Goal: Task Accomplishment & Management: Use online tool/utility

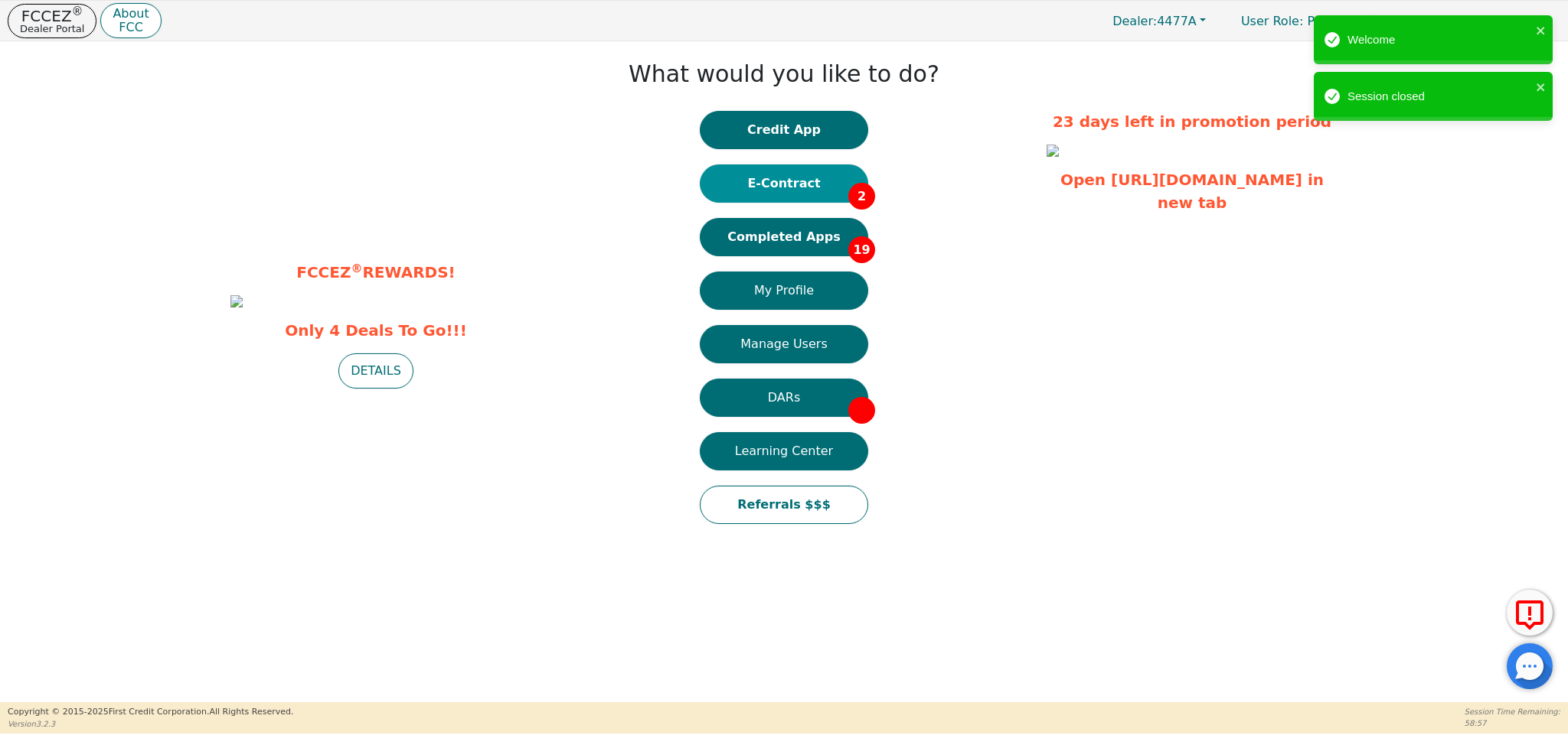
click at [803, 183] on button "E-Contract 2" at bounding box center [784, 184] width 168 height 39
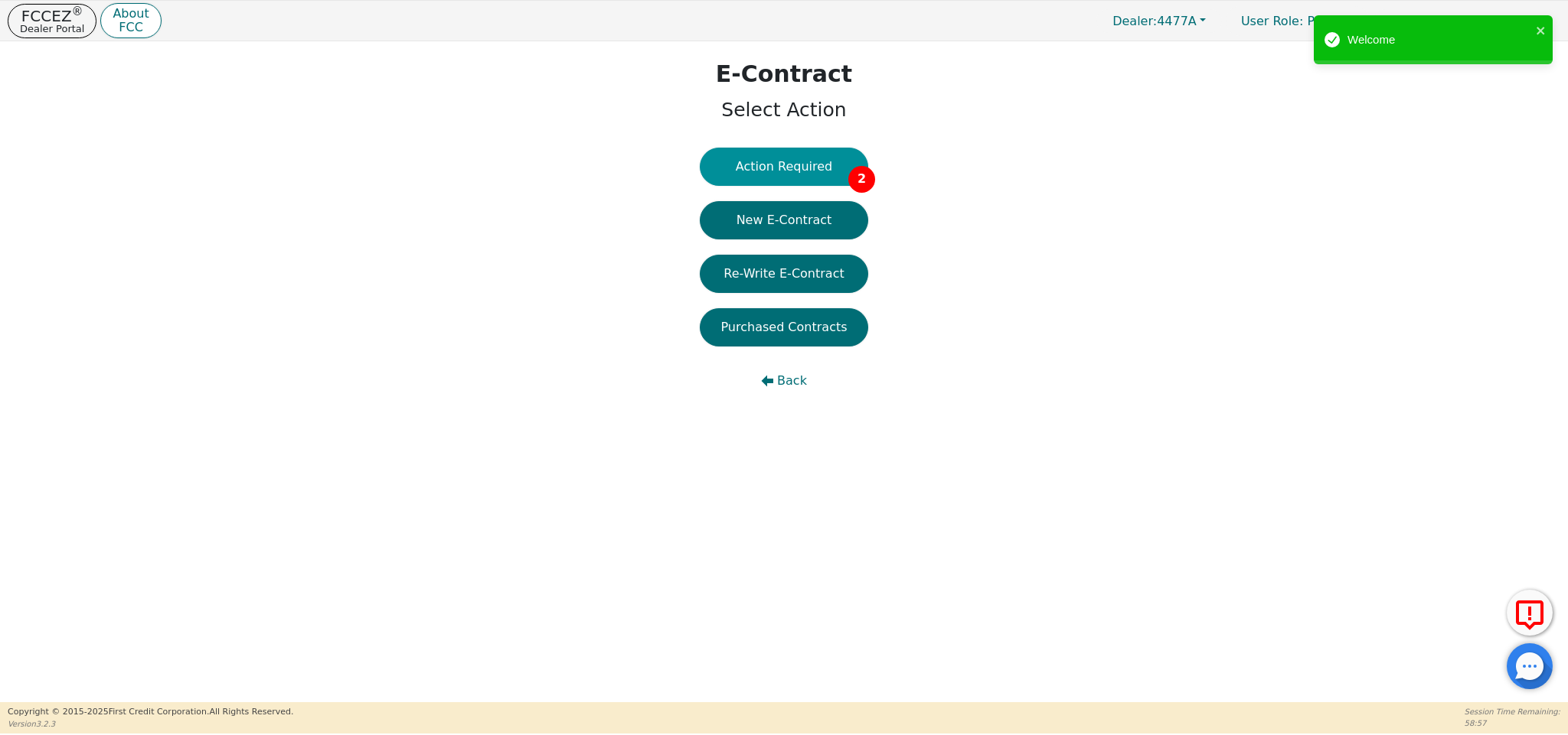
click at [805, 167] on button "Action Required 2" at bounding box center [784, 167] width 168 height 39
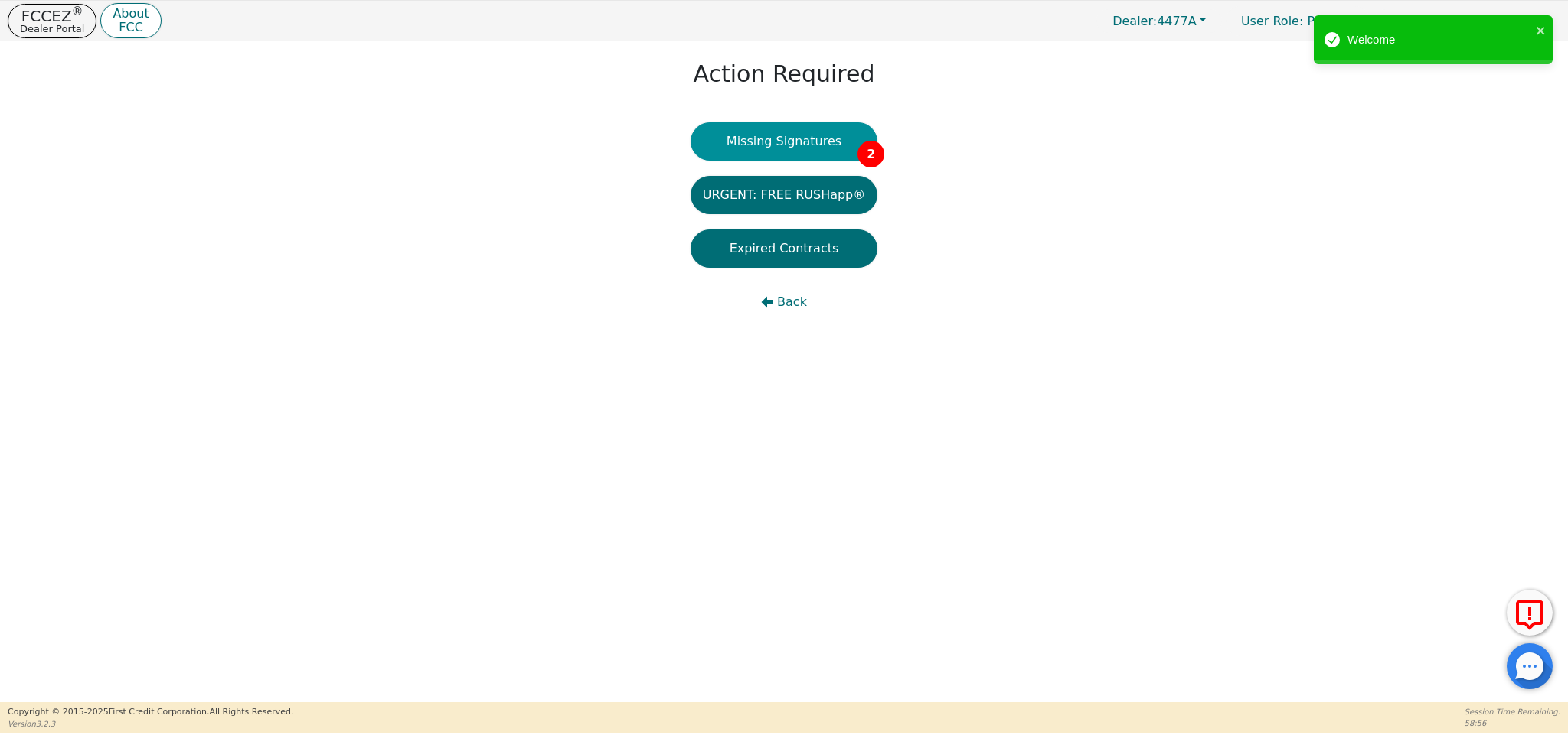
click at [854, 137] on button "Missing Signatures 2" at bounding box center [784, 142] width 188 height 39
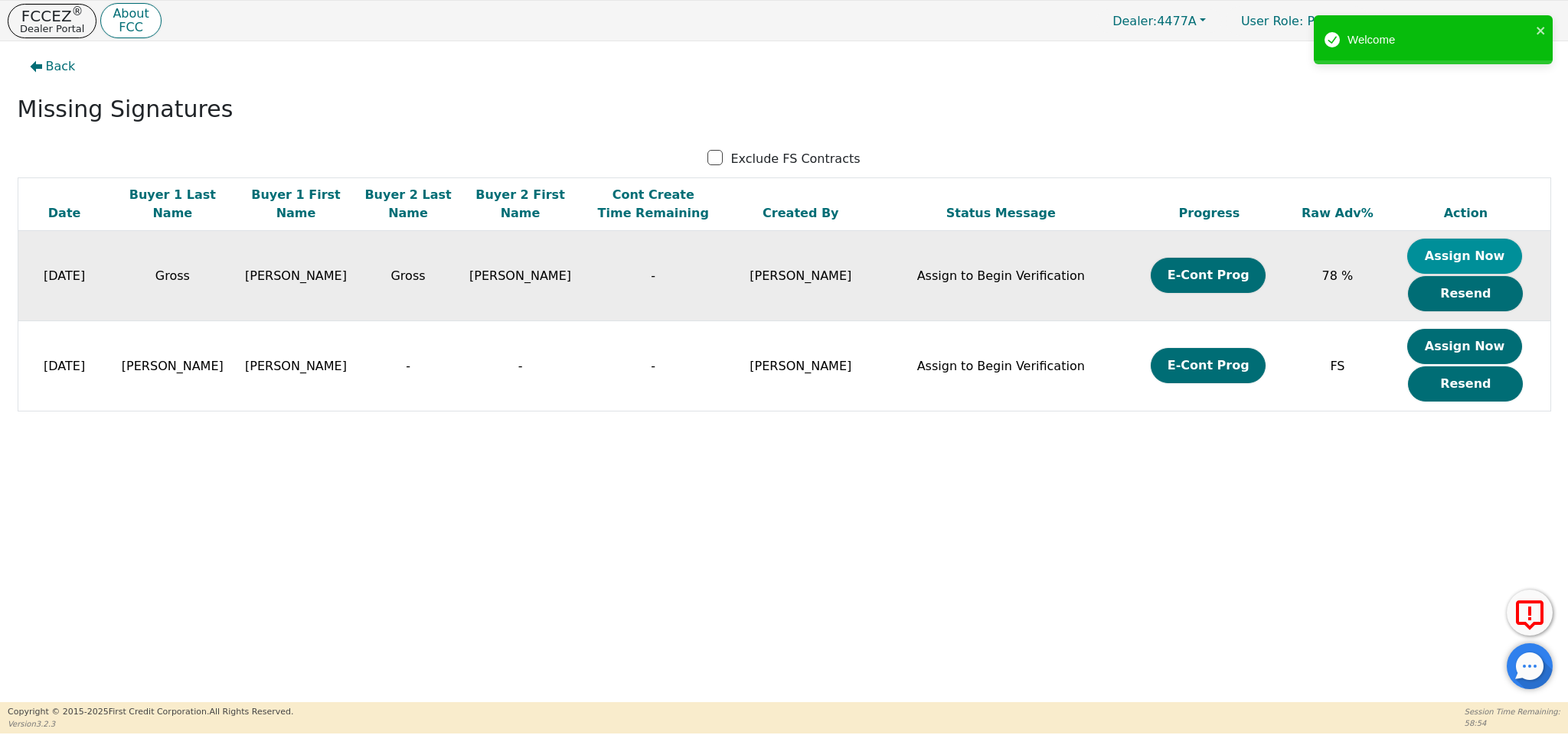
click at [1471, 255] on button "Assign Now" at bounding box center [1464, 257] width 115 height 35
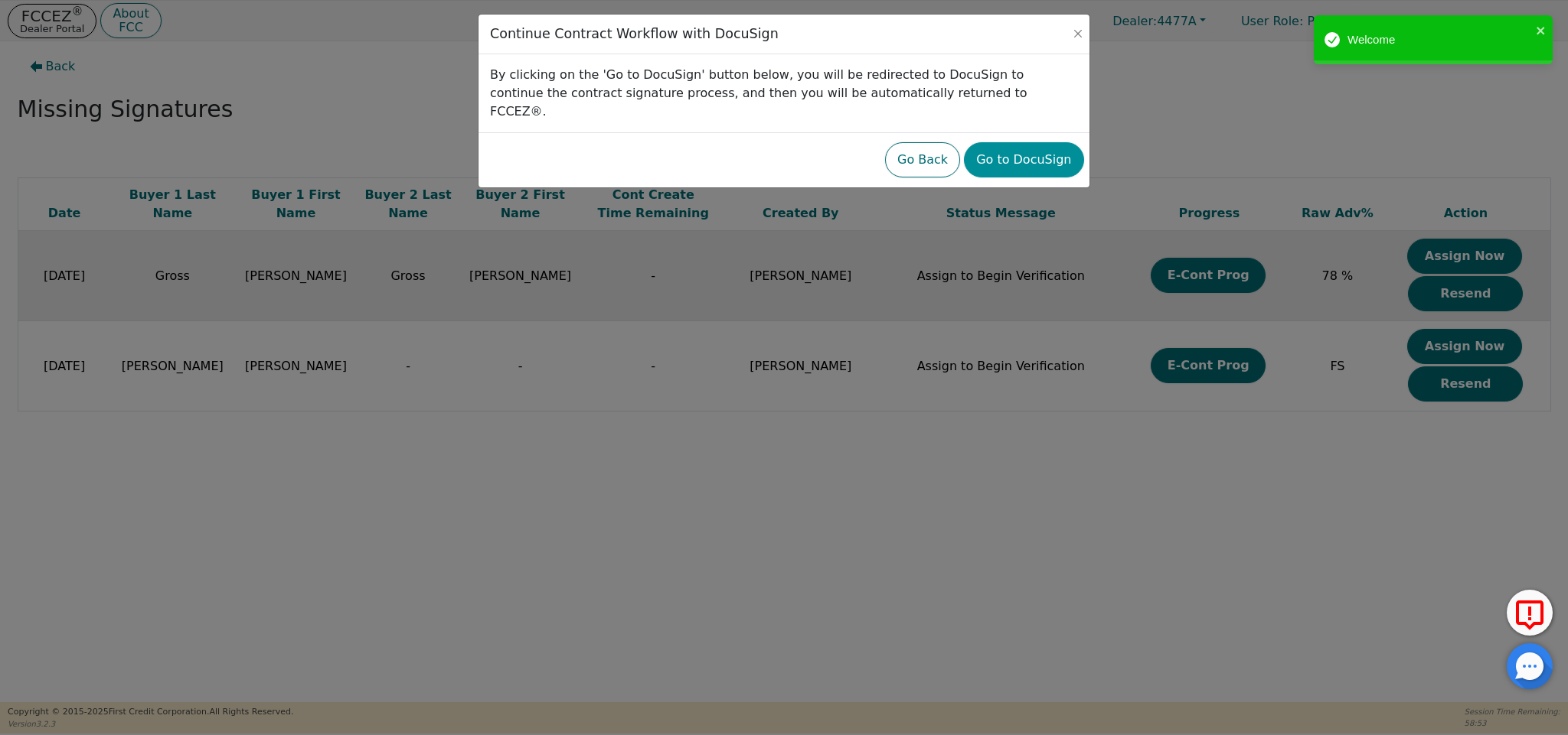
click at [1056, 144] on button "Go to DocuSign" at bounding box center [1023, 160] width 120 height 35
click at [1546, 28] on icon "close" at bounding box center [1541, 31] width 11 height 12
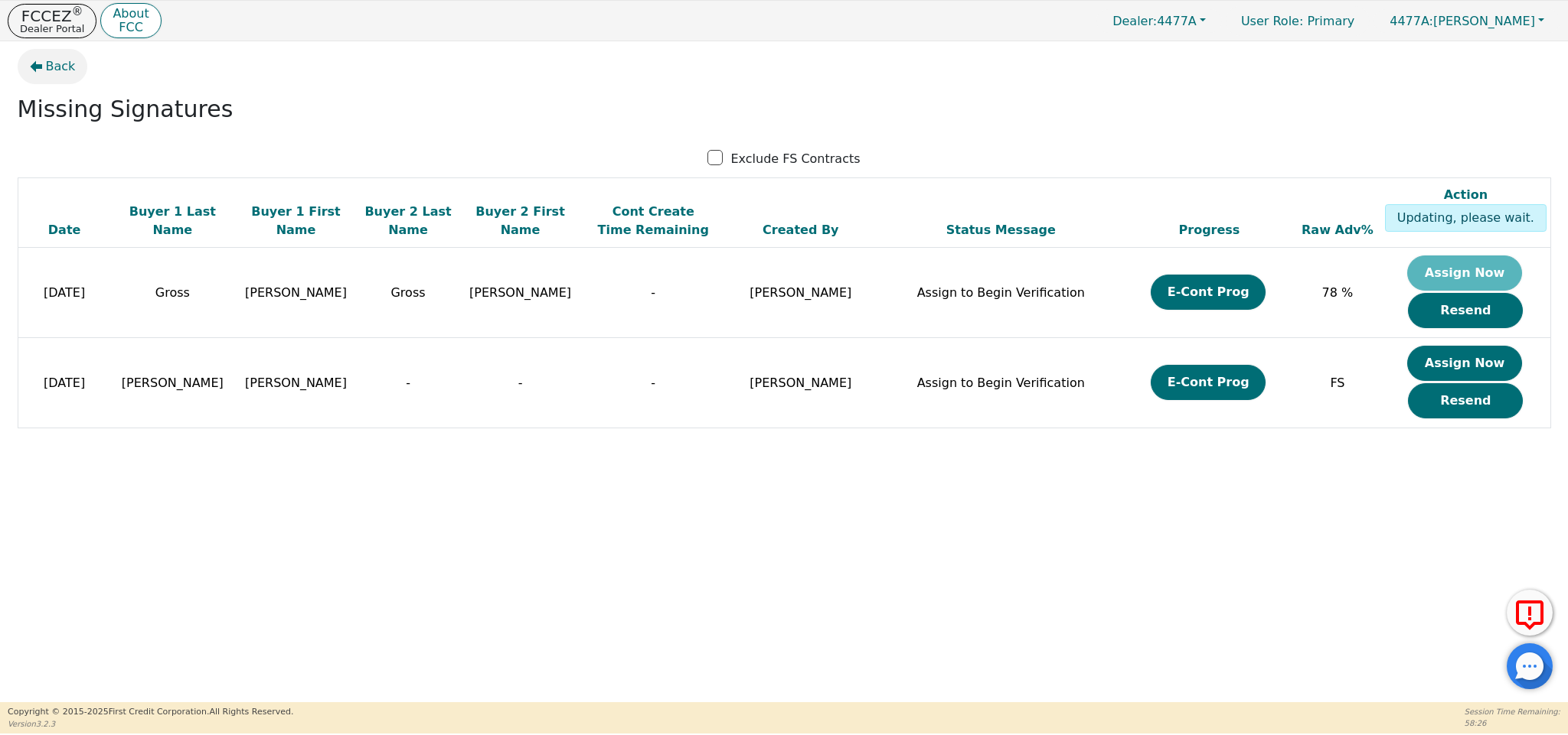
click at [47, 62] on span "Back" at bounding box center [61, 66] width 30 height 19
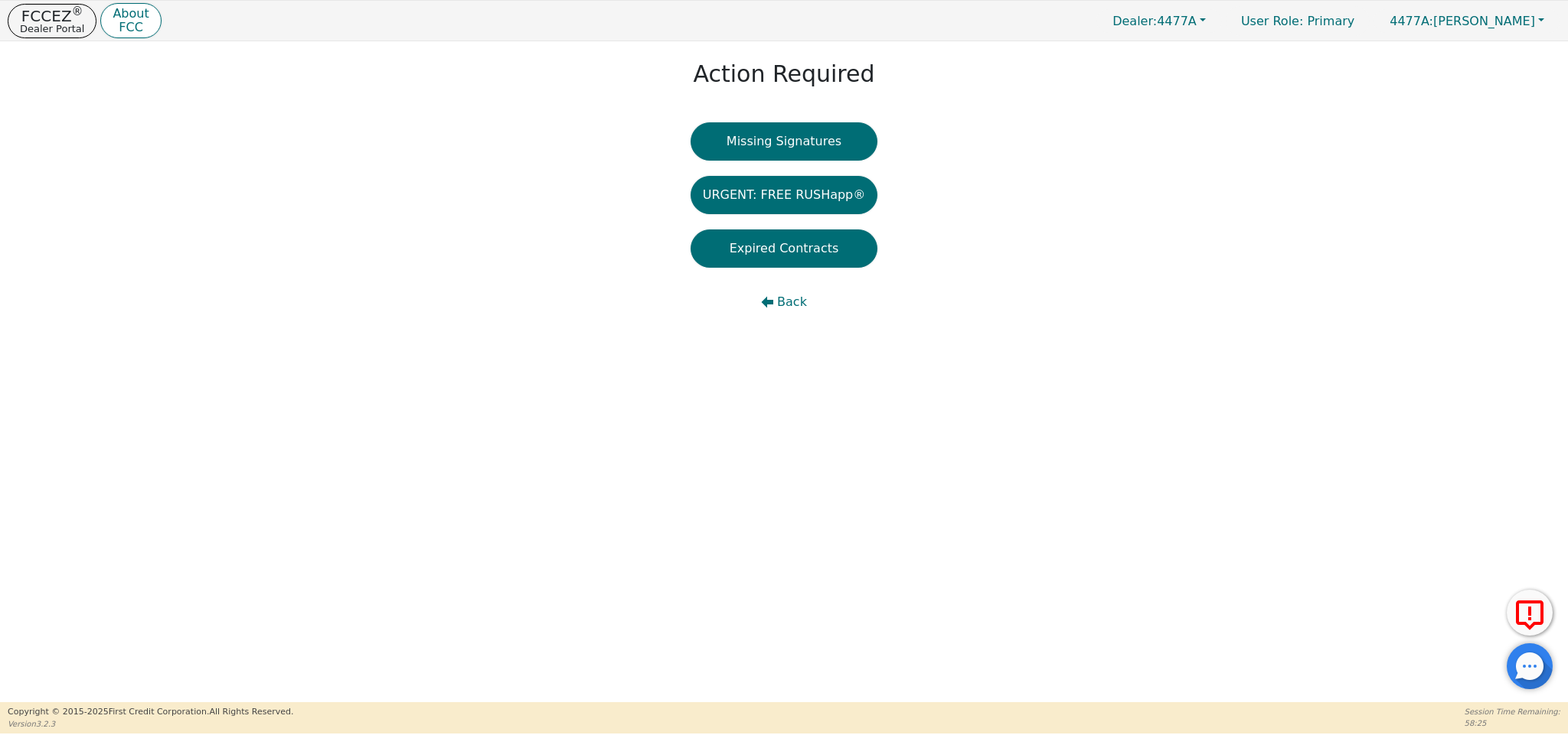
click at [776, 303] on button "Back" at bounding box center [784, 302] width 188 height 39
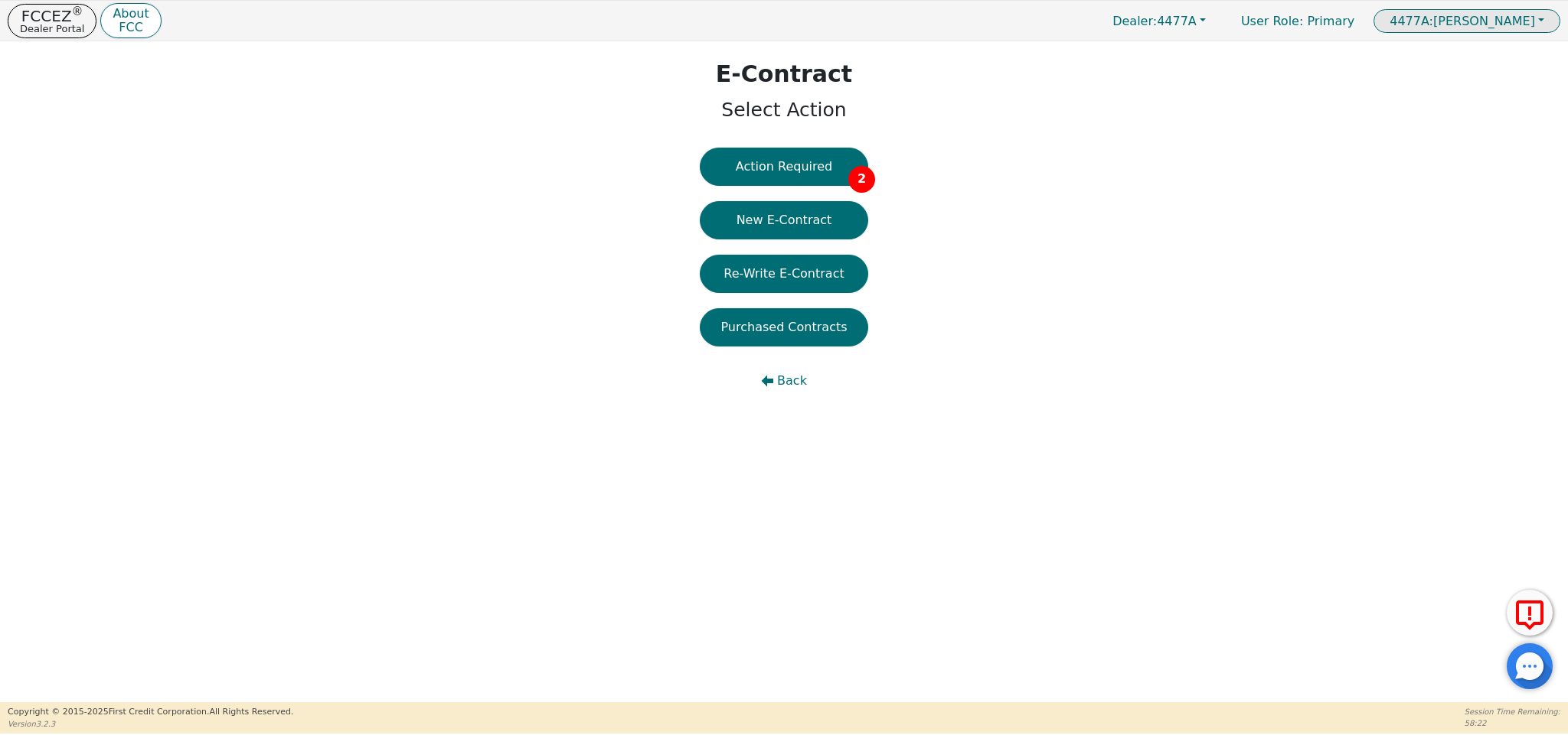
click at [1509, 28] on button "4477A: Alena Talley" at bounding box center [1467, 21] width 187 height 24
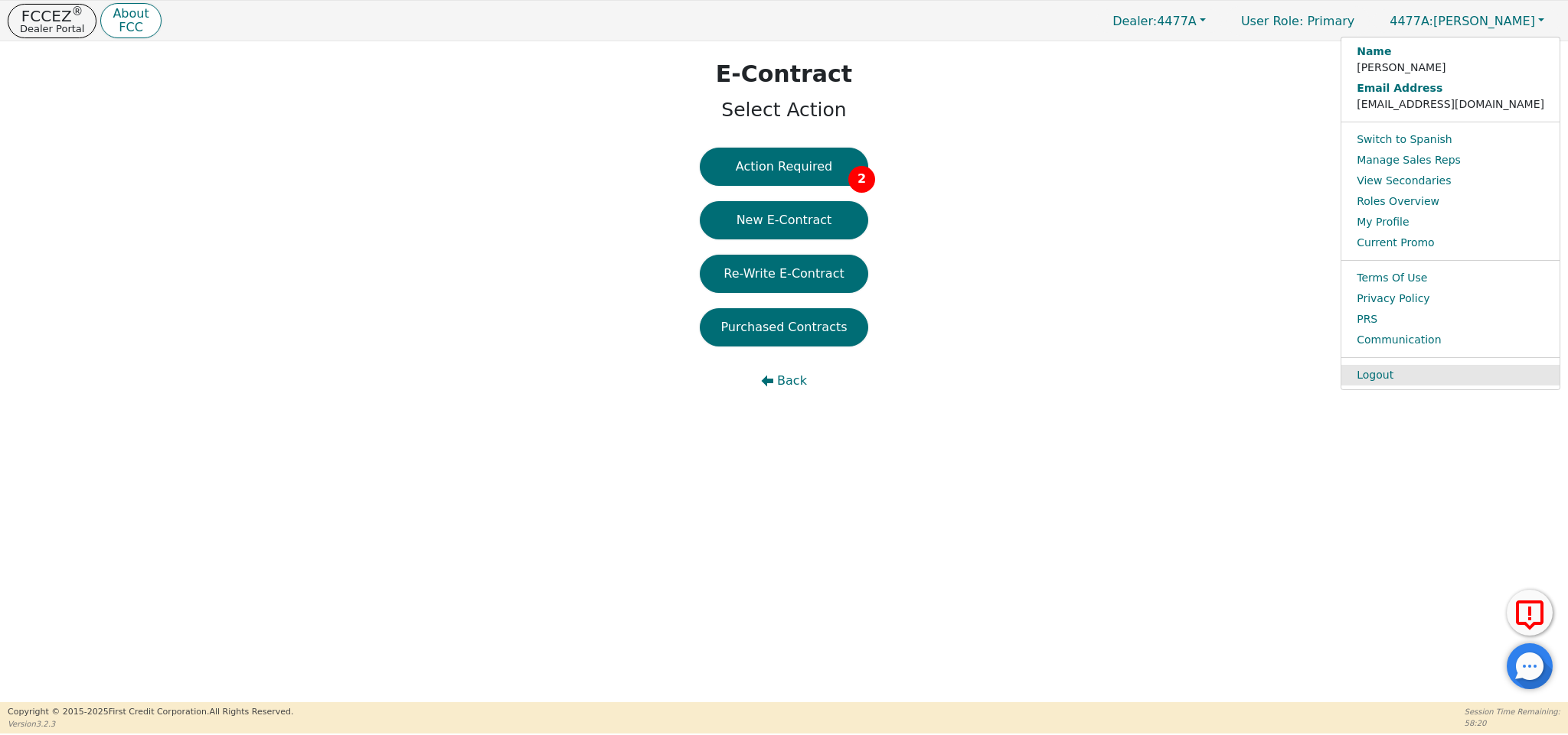
click at [1473, 368] on link "Logout" at bounding box center [1450, 375] width 218 height 21
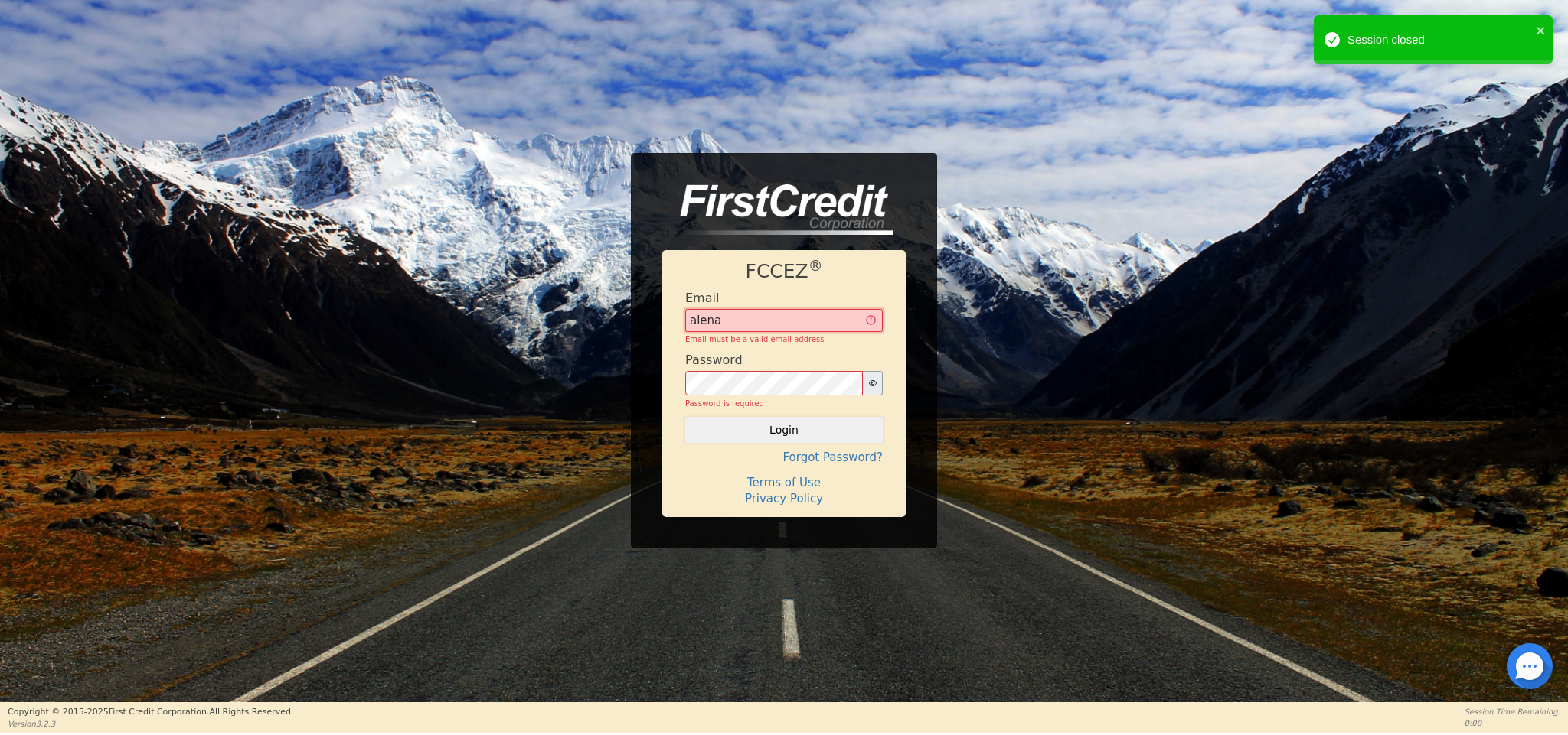
type input "alenarexair@gmail.com"
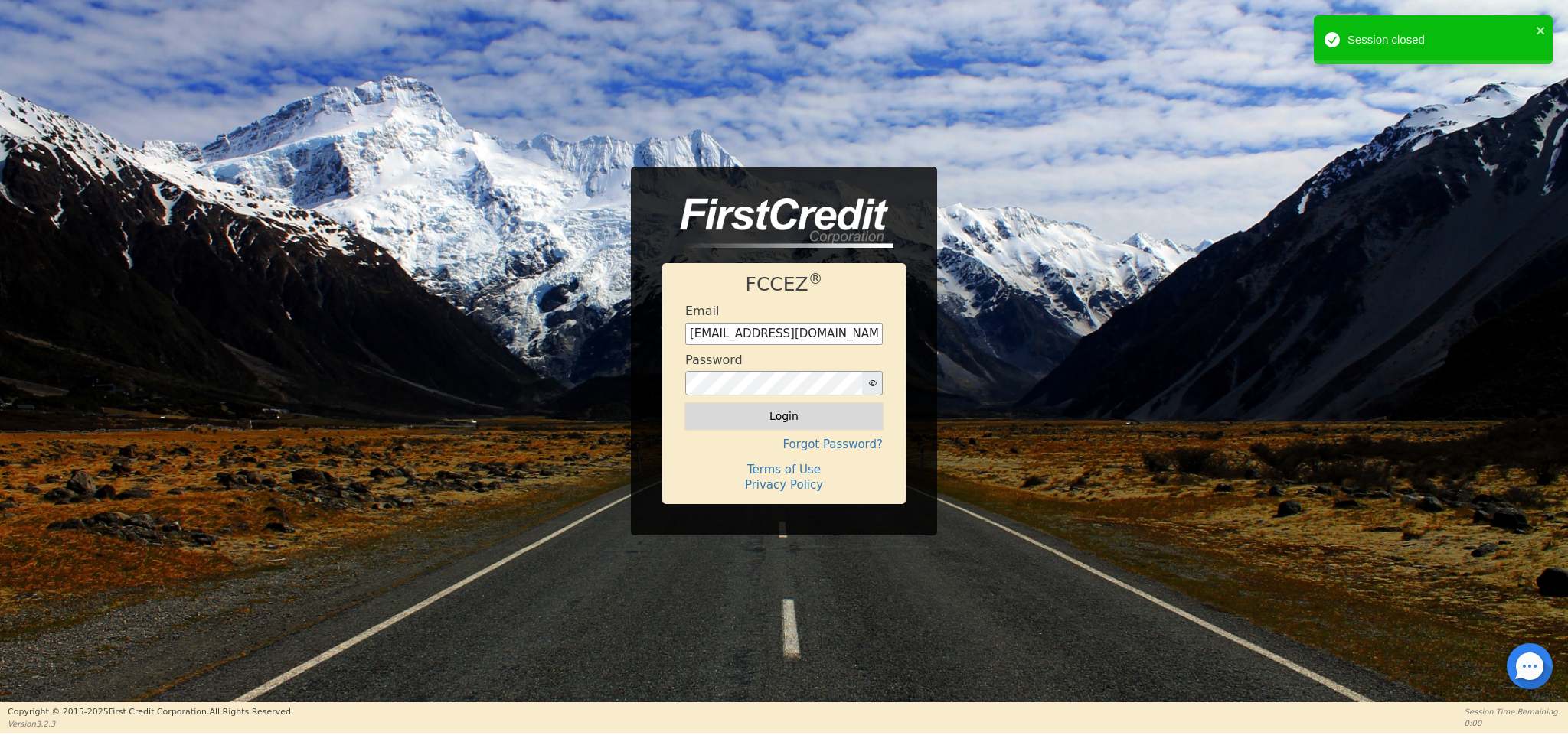
click at [842, 416] on button "Login" at bounding box center [784, 416] width 198 height 26
